Goal: Transaction & Acquisition: Purchase product/service

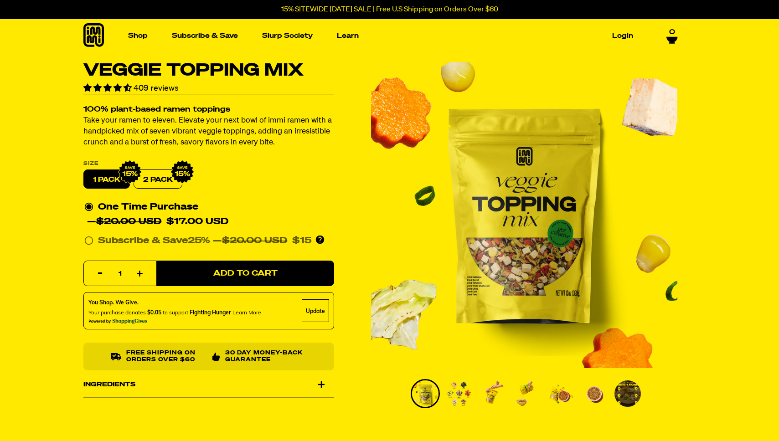
click at [531, 188] on img "1 of 7" at bounding box center [524, 215] width 306 height 306
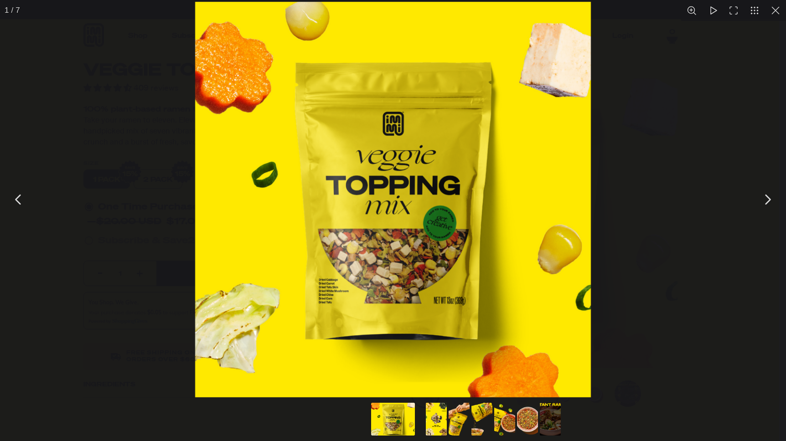
click at [769, 203] on button "You can close this modal content with the ESC key" at bounding box center [767, 199] width 23 height 23
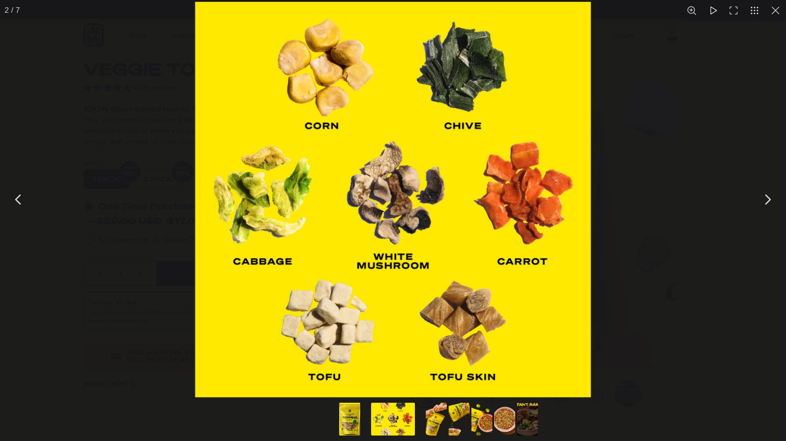
click at [765, 200] on button "You can close this modal content with the ESC key" at bounding box center [767, 199] width 23 height 23
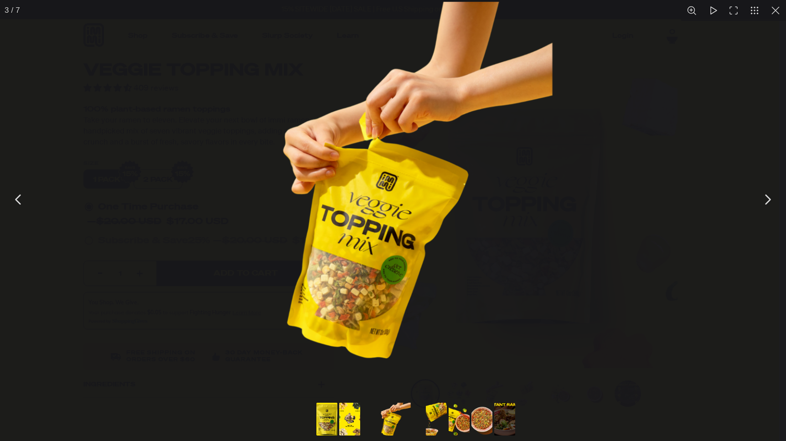
click at [763, 201] on button "You can close this modal content with the ESC key" at bounding box center [767, 199] width 23 height 23
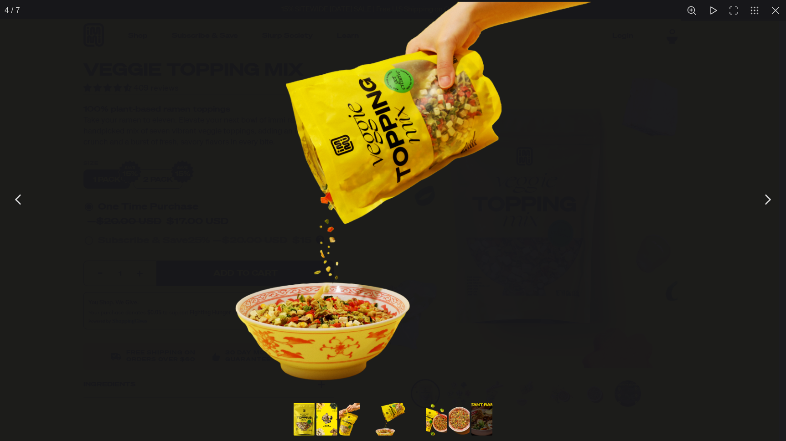
click at [763, 201] on button "You can close this modal content with the ESC key" at bounding box center [767, 199] width 23 height 23
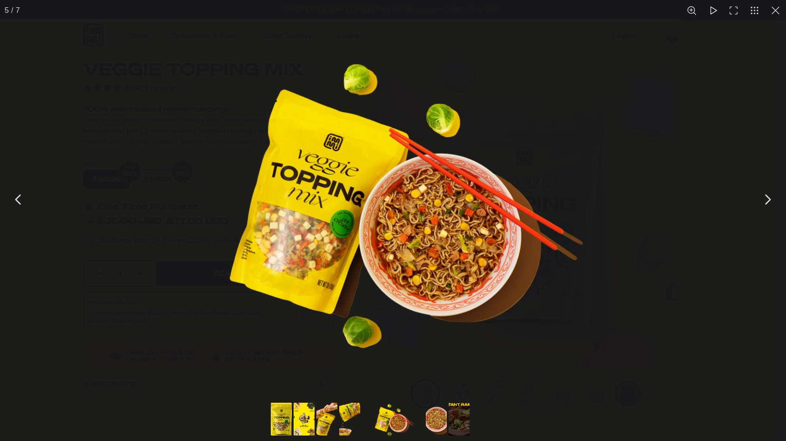
click at [763, 201] on button "You can close this modal content with the ESC key" at bounding box center [767, 199] width 23 height 23
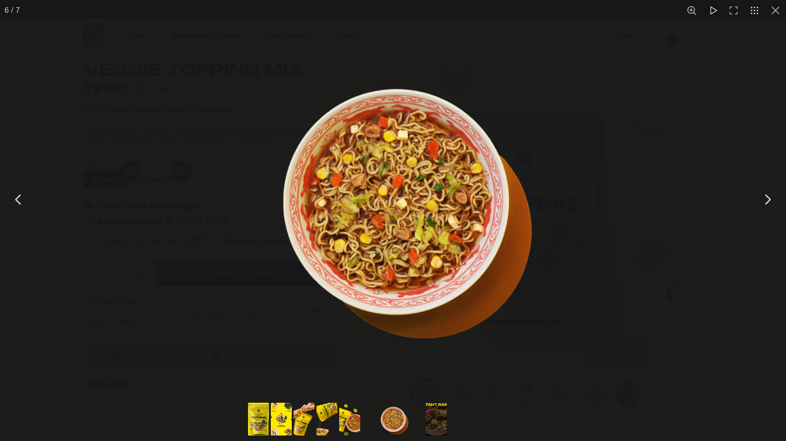
click at [764, 202] on button "You can close this modal content with the ESC key" at bounding box center [767, 199] width 23 height 23
